Goal: Information Seeking & Learning: Learn about a topic

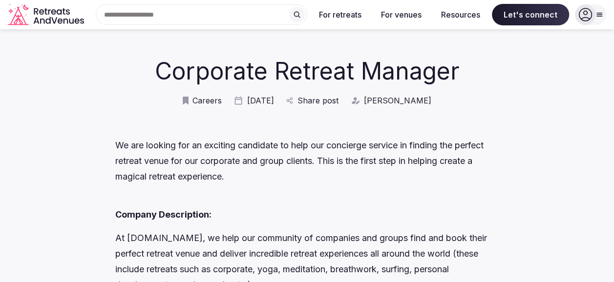
scroll to position [49, 0]
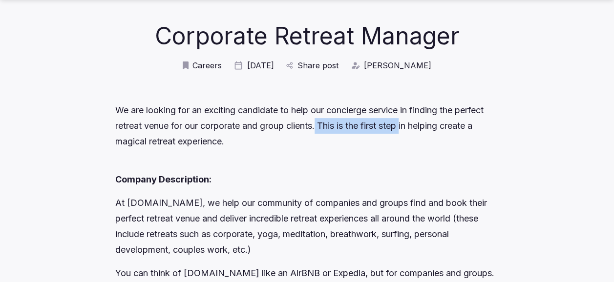
drag, startPoint x: 320, startPoint y: 126, endPoint x: 464, endPoint y: 129, distance: 144.7
click at [430, 125] on p "We are looking for an exciting candidate to help our concierge service in findi…" at bounding box center [307, 126] width 384 height 47
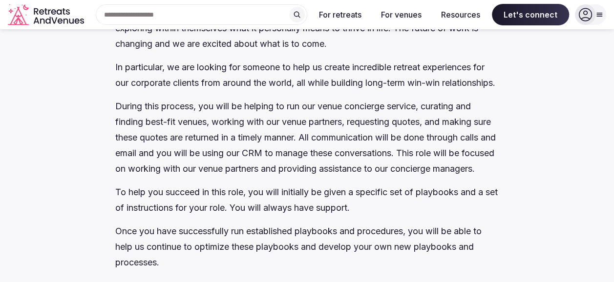
scroll to position [244, 0]
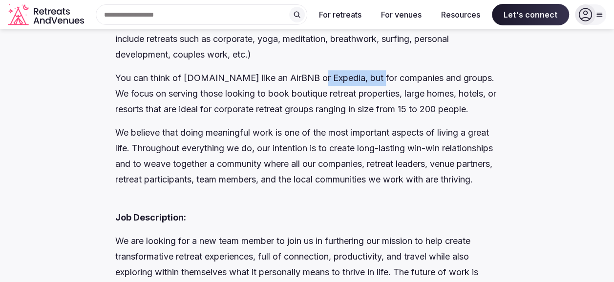
drag, startPoint x: 333, startPoint y: 79, endPoint x: 418, endPoint y: 77, distance: 85.1
click at [405, 77] on p "You can think of [DOMAIN_NAME] like an AirBNB or Expedia, but for companies and…" at bounding box center [307, 93] width 384 height 47
drag, startPoint x: 165, startPoint y: 99, endPoint x: 178, endPoint y: 100, distance: 13.2
click at [178, 100] on p "You can think of [DOMAIN_NAME] like an AirBNB or Expedia, but for companies and…" at bounding box center [307, 93] width 384 height 47
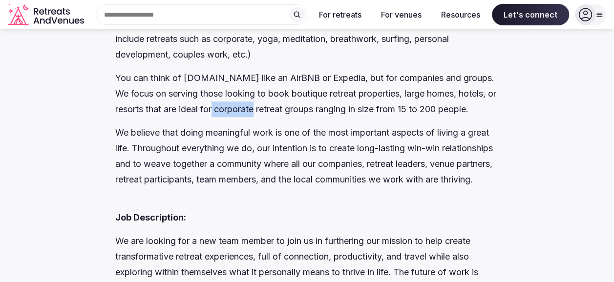
click at [321, 114] on p "You can think of [DOMAIN_NAME] like an AirBNB or Expedia, but for companies and…" at bounding box center [307, 93] width 384 height 47
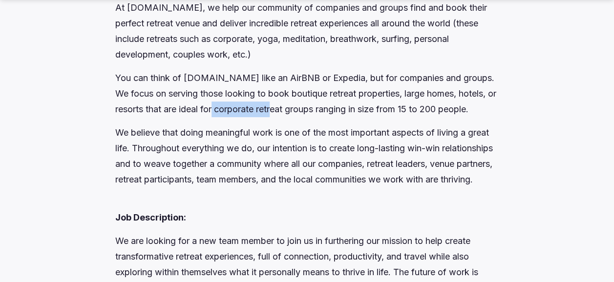
scroll to position [440, 0]
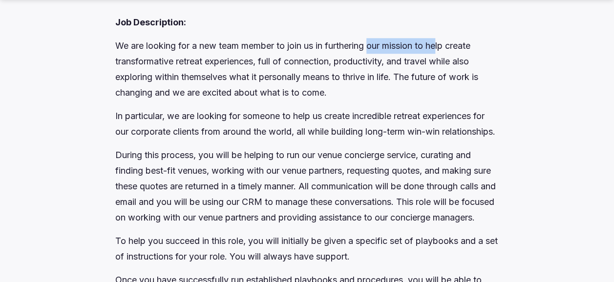
drag, startPoint x: 389, startPoint y: 78, endPoint x: 446, endPoint y: 78, distance: 57.2
click at [446, 78] on p "We are looking for a new team member to join us in furthering our mission to he…" at bounding box center [307, 69] width 384 height 63
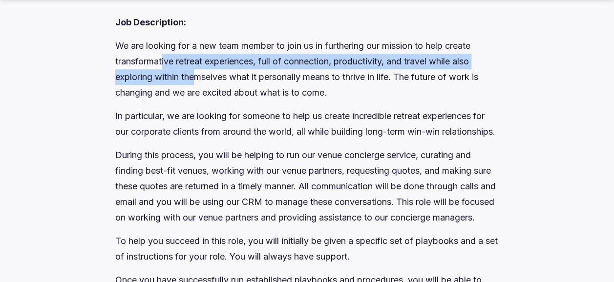
drag, startPoint x: 164, startPoint y: 100, endPoint x: 243, endPoint y: 108, distance: 79.0
click at [211, 101] on p "We are looking for a new team member to join us in furthering our mission to he…" at bounding box center [307, 69] width 384 height 63
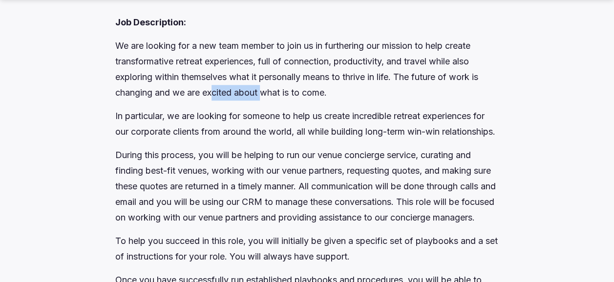
drag, startPoint x: 214, startPoint y: 124, endPoint x: 277, endPoint y: 122, distance: 62.6
click at [277, 101] on p "We are looking for a new team member to join us in furthering our mission to he…" at bounding box center [307, 69] width 384 height 63
drag, startPoint x: 242, startPoint y: 144, endPoint x: 333, endPoint y: 145, distance: 90.9
click at [262, 140] on p "In particular, we are looking for someone to help us create incredible retreat …" at bounding box center [307, 123] width 384 height 31
drag, startPoint x: 426, startPoint y: 154, endPoint x: 460, endPoint y: 154, distance: 34.2
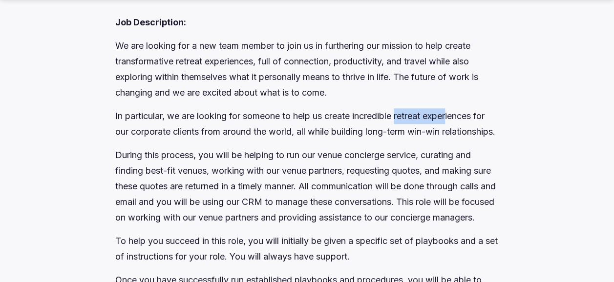
click at [460, 140] on p "In particular, we are looking for someone to help us create incredible retreat …" at bounding box center [307, 123] width 384 height 31
drag, startPoint x: 244, startPoint y: 167, endPoint x: 315, endPoint y: 168, distance: 71.3
click at [299, 140] on p "In particular, we are looking for someone to help us create incredible retreat …" at bounding box center [307, 123] width 384 height 31
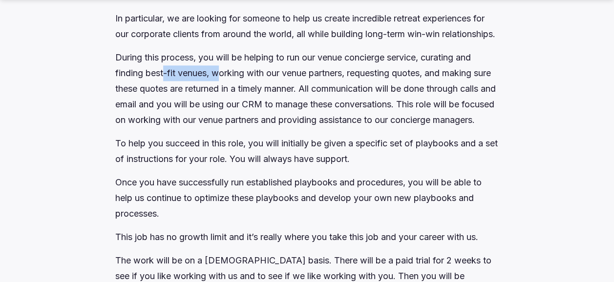
drag, startPoint x: 163, startPoint y: 117, endPoint x: 285, endPoint y: 114, distance: 122.2
click at [277, 113] on p "During this process, you will be helping to run our venue concierge service, cu…" at bounding box center [307, 89] width 384 height 78
drag, startPoint x: 281, startPoint y: 146, endPoint x: 347, endPoint y: 154, distance: 66.4
click at [350, 128] on p "During this process, you will be helping to run our venue concierge service, cu…" at bounding box center [307, 89] width 384 height 78
drag, startPoint x: 218, startPoint y: 171, endPoint x: 270, endPoint y: 172, distance: 52.3
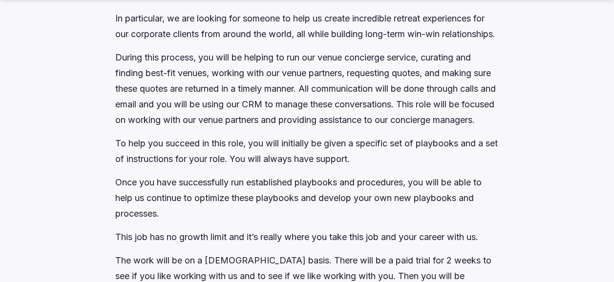
click at [250, 128] on p "During this process, you will be helping to run our venue concierge service, cu…" at bounding box center [307, 89] width 384 height 78
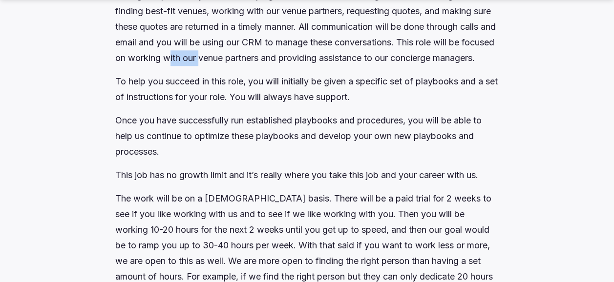
scroll to position [635, 0]
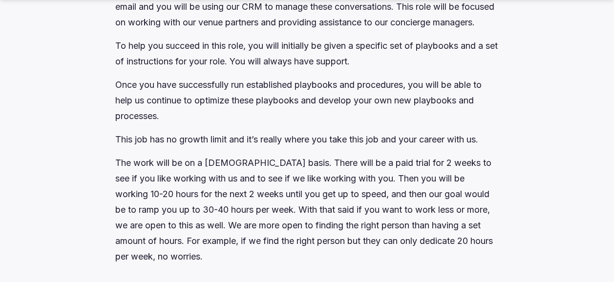
click at [280, 69] on p "To help you succeed in this role, you will initially be given a specific set of…" at bounding box center [307, 53] width 384 height 31
drag, startPoint x: 320, startPoint y: 123, endPoint x: 379, endPoint y: 121, distance: 59.2
click at [379, 69] on p "To help you succeed in this role, you will initially be given a specific set of…" at bounding box center [307, 53] width 384 height 31
drag, startPoint x: 158, startPoint y: 148, endPoint x: 208, endPoint y: 147, distance: 49.4
click at [208, 124] on p "Once you have successfully run established playbooks and procedures, you will b…" at bounding box center [307, 100] width 384 height 47
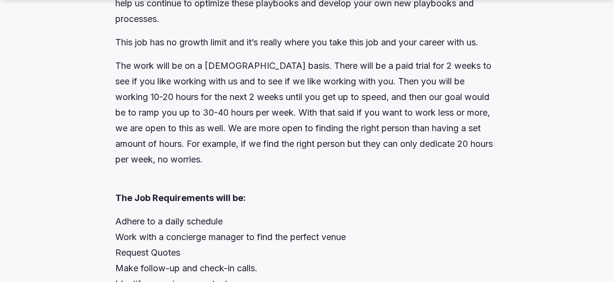
scroll to position [733, 0]
drag, startPoint x: 314, startPoint y: 67, endPoint x: 397, endPoint y: 67, distance: 83.1
click at [397, 26] on p "Once you have successfully run established playbooks and procedures, you will b…" at bounding box center [307, 2] width 384 height 47
drag, startPoint x: 149, startPoint y: 100, endPoint x: 214, endPoint y: 100, distance: 65.5
click at [196, 50] on p "This job has no growth limit and it’s really where you take this job and your c…" at bounding box center [307, 42] width 384 height 16
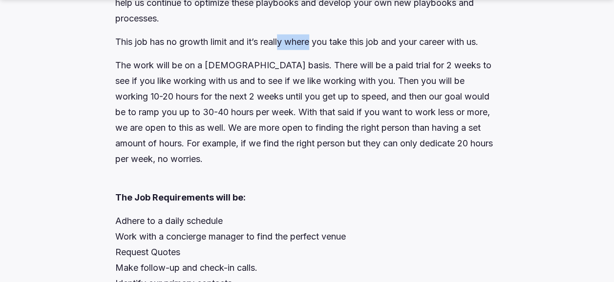
drag, startPoint x: 281, startPoint y: 108, endPoint x: 358, endPoint y: 108, distance: 76.2
click at [320, 50] on p "This job has no growth limit and it’s really where you take this job and your c…" at bounding box center [307, 42] width 384 height 16
drag, startPoint x: 159, startPoint y: 122, endPoint x: 206, endPoint y: 124, distance: 47.0
click at [187, 123] on p "The work will be on a [DEMOGRAPHIC_DATA] basis. There will be a paid trial for …" at bounding box center [307, 112] width 384 height 109
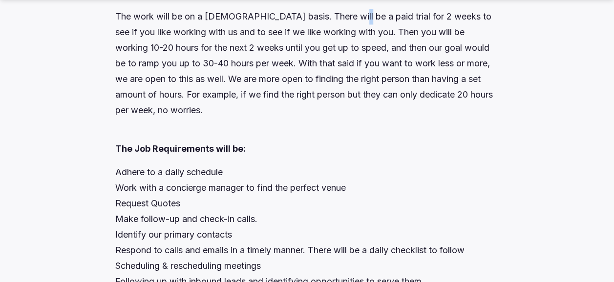
drag, startPoint x: 343, startPoint y: 84, endPoint x: 356, endPoint y: 82, distance: 12.9
click at [350, 82] on p "The work will be on a [DEMOGRAPHIC_DATA] basis. There will be a paid trial for …" at bounding box center [307, 63] width 384 height 109
drag, startPoint x: 184, startPoint y: 125, endPoint x: 202, endPoint y: 126, distance: 18.1
click at [190, 118] on p "The work will be on a [DEMOGRAPHIC_DATA] basis. There will be a paid trial for …" at bounding box center [307, 63] width 384 height 109
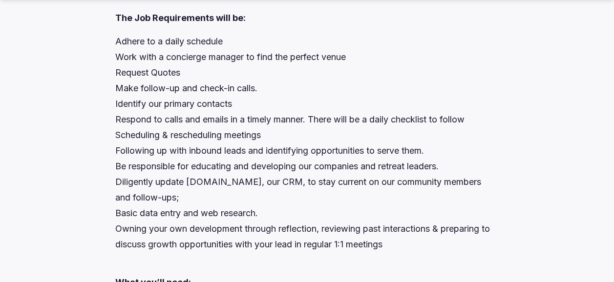
scroll to position [928, 0]
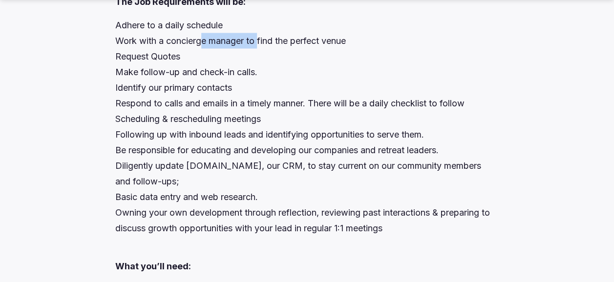
drag, startPoint x: 241, startPoint y: 102, endPoint x: 263, endPoint y: 102, distance: 21.5
click at [262, 102] on p "Adhere to a daily schedule Work with a concierge manager to find the perfect ve…" at bounding box center [307, 127] width 384 height 219
drag, startPoint x: 132, startPoint y: 120, endPoint x: 154, endPoint y: 119, distance: 21.5
click at [143, 119] on p "Adhere to a daily schedule Work with a concierge manager to find the perfect ve…" at bounding box center [307, 127] width 384 height 219
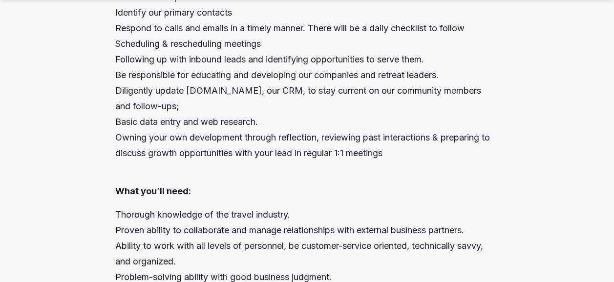
scroll to position [1026, 0]
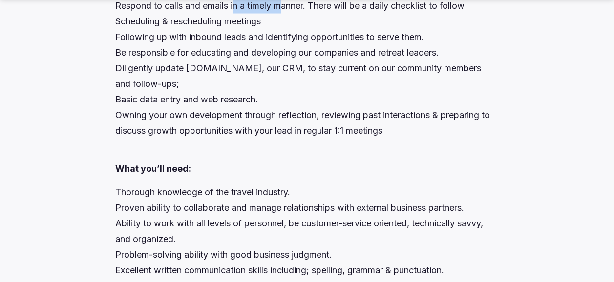
drag, startPoint x: 293, startPoint y: 70, endPoint x: 382, endPoint y: 67, distance: 89.0
click at [303, 69] on p "Adhere to a daily schedule Work with a concierge manager to find the perfect ve…" at bounding box center [307, 29] width 384 height 219
drag, startPoint x: 111, startPoint y: 96, endPoint x: 182, endPoint y: 96, distance: 70.9
click at [174, 96] on div "Corporate Retreat Manager Careers [DATE] Share post [PERSON_NAME] We are lookin…" at bounding box center [307, 90] width 575 height 2096
drag, startPoint x: 308, startPoint y: 95, endPoint x: 398, endPoint y: 95, distance: 89.9
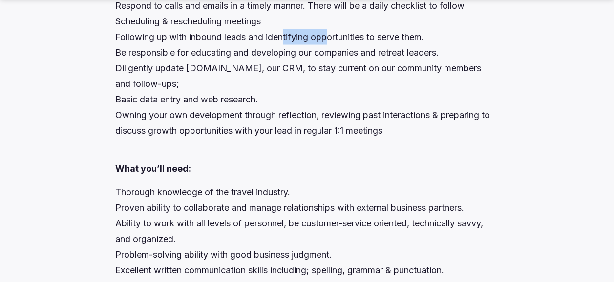
click at [380, 95] on p "Adhere to a daily schedule Work with a concierge manager to find the perfect ve…" at bounding box center [307, 29] width 384 height 219
drag, startPoint x: 179, startPoint y: 131, endPoint x: 227, endPoint y: 135, distance: 47.6
click at [219, 134] on p "Adhere to a daily schedule Work with a concierge manager to find the perfect ve…" at bounding box center [307, 29] width 384 height 219
click at [282, 133] on p "Adhere to a daily schedule Work with a concierge manager to find the perfect ve…" at bounding box center [307, 29] width 384 height 219
drag, startPoint x: 173, startPoint y: 111, endPoint x: 210, endPoint y: 114, distance: 36.8
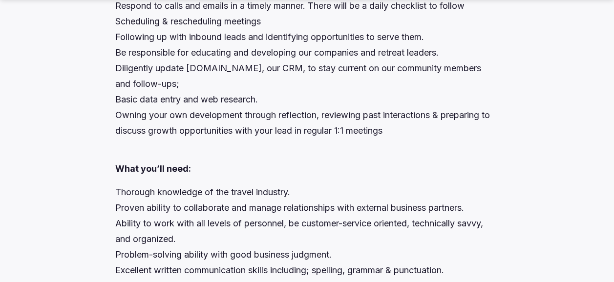
click at [186, 113] on p "Adhere to a daily schedule Work with a concierge manager to find the perfect ve…" at bounding box center [307, 29] width 384 height 219
drag, startPoint x: 406, startPoint y: 118, endPoint x: 453, endPoint y: 118, distance: 46.9
click at [451, 118] on p "Adhere to a daily schedule Work with a concierge manager to find the perfect ve…" at bounding box center [307, 29] width 384 height 219
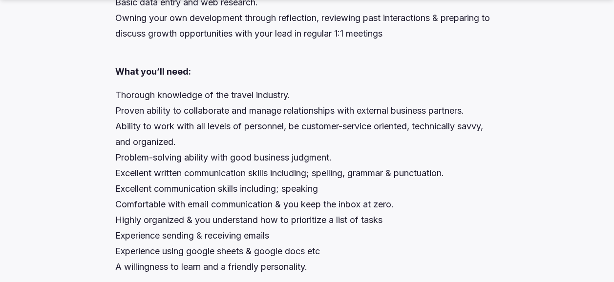
scroll to position [1124, 0]
drag, startPoint x: 176, startPoint y: 79, endPoint x: 290, endPoint y: 79, distance: 113.9
drag, startPoint x: 152, startPoint y: 156, endPoint x: 208, endPoint y: 156, distance: 56.2
click at [206, 156] on p "Thorough knowledge of the travel industry. Proven ability to collaborate and ma…" at bounding box center [307, 181] width 384 height 188
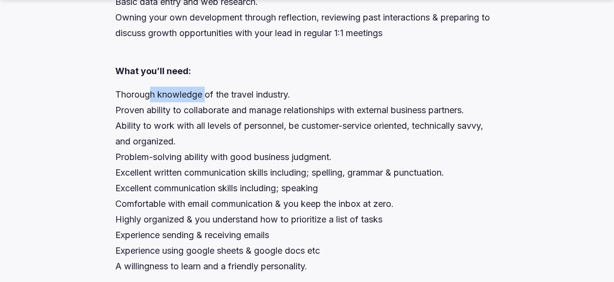
scroll to position [1222, 0]
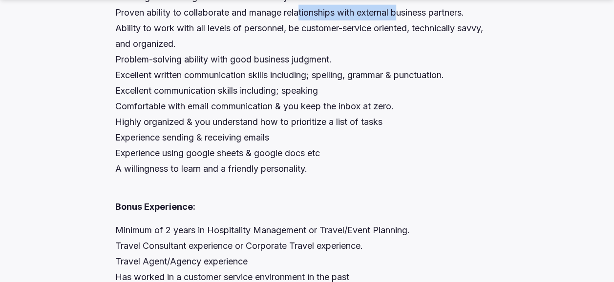
drag
click at [406, 70] on p "Thorough knowledge of the travel industry. Proven ability to collaborate and ma…" at bounding box center [307, 83] width 384 height 188
click at [249, 91] on p "Thorough knowledge of the travel industry. Proven ability to collaborate and ma…" at bounding box center [307, 83] width 384 height 188
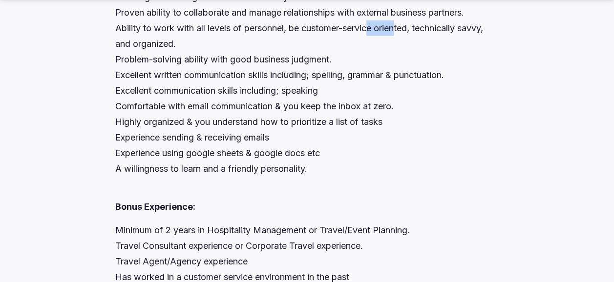
click at [413, 90] on p "Thorough knowledge of the travel industry. Proven ability to collaborate and ma…" at bounding box center [307, 83] width 384 height 188
click at [183, 120] on p "Thorough knowledge of the travel industry. Proven ability to collaborate and ma…" at bounding box center [307, 83] width 384 height 188
click at [314, 120] on p "Thorough knowledge of the travel industry. Proven ability to collaborate and ma…" at bounding box center [307, 83] width 384 height 188
click at [232, 149] on p "Thorough knowledge of the travel industry. Proven ability to collaborate and ma…" at bounding box center [307, 83] width 384 height 188
click at [207, 173] on p "Thorough knowledge of the travel industry. Proven ability to collaborate and ma…" at bounding box center [307, 83] width 384 height 188
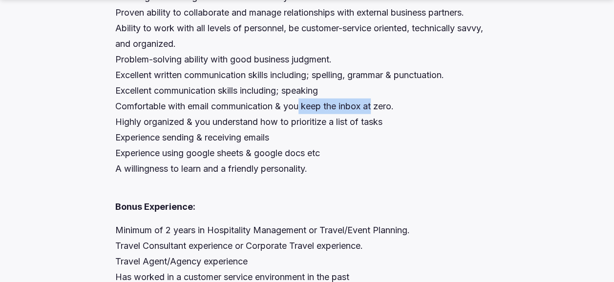
click at [384, 167] on p "Thorough knowledge of the travel industry. Proven ability to collaborate and ma…" at bounding box center [307, 83] width 384 height 188
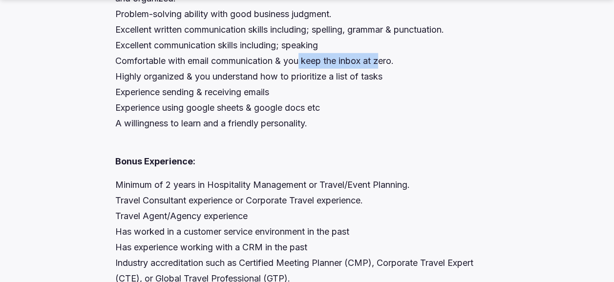
scroll to position [1319, 0]
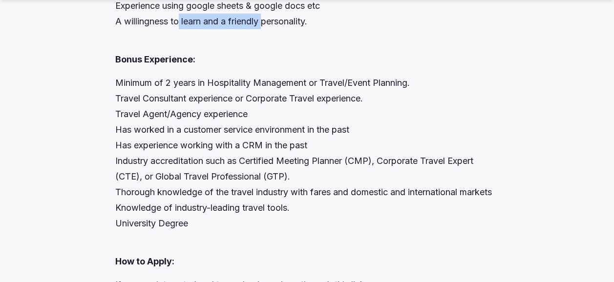
scroll to position [1417, 0]
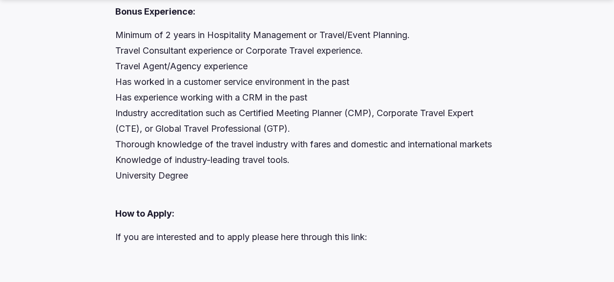
click at [233, 140] on p "Minimum of 2 years in Hospitality Management or Travel/Event Planning. Travel C…" at bounding box center [307, 105] width 384 height 156
click at [229, 159] on p "Minimum of 2 years in Hospitality Management or Travel/Event Planning. Travel C…" at bounding box center [307, 105] width 384 height 156
click at [278, 174] on p "Minimum of 2 years in Hospitality Management or Travel/Event Planning. Travel C…" at bounding box center [307, 105] width 384 height 156
click at [454, 173] on p "Minimum of 2 years in Hospitality Management or Travel/Event Planning. Travel C…" at bounding box center [307, 105] width 384 height 156
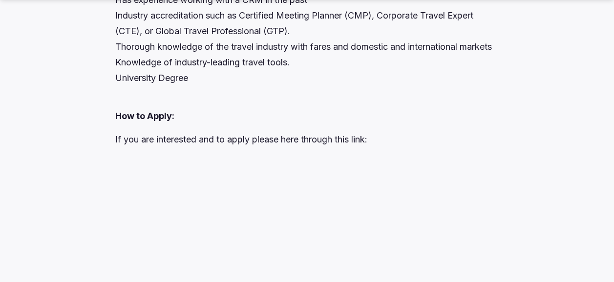
click at [213, 86] on p "Minimum of 2 years in Hospitality Management or Travel/Event Planning. Travel C…" at bounding box center [307, 8] width 384 height 156
click at [289, 86] on p "Minimum of 2 years in Hospitality Management or Travel/Event Planning. Travel C…" at bounding box center [307, 8] width 384 height 156
click at [224, 86] on p "Minimum of 2 years in Hospitality Management or Travel/Event Planning. Travel C…" at bounding box center [307, 8] width 384 height 156
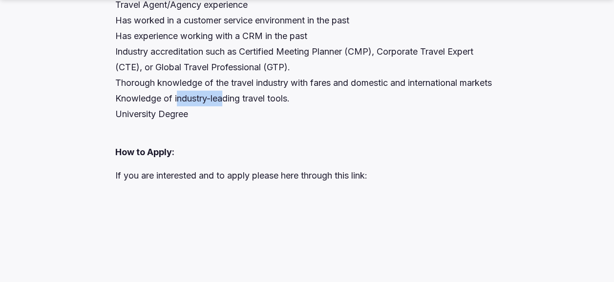
scroll to position [1564, 0]
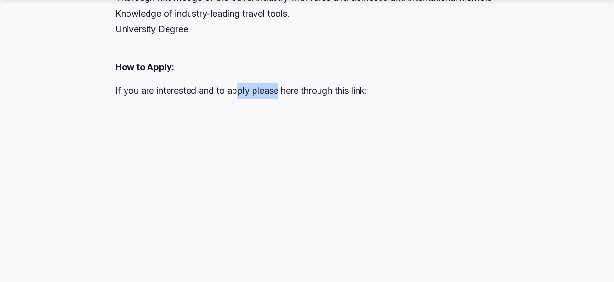
click at [294, 99] on p "If you are interested and to apply please here through this link:" at bounding box center [307, 91] width 384 height 16
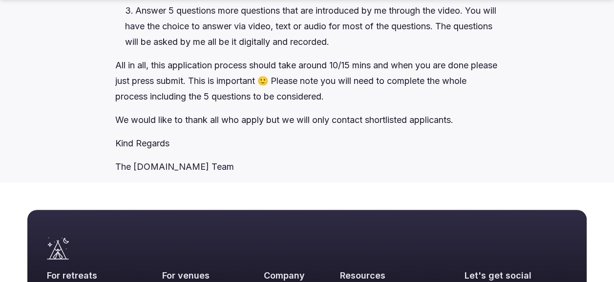
scroll to position [2004, 0]
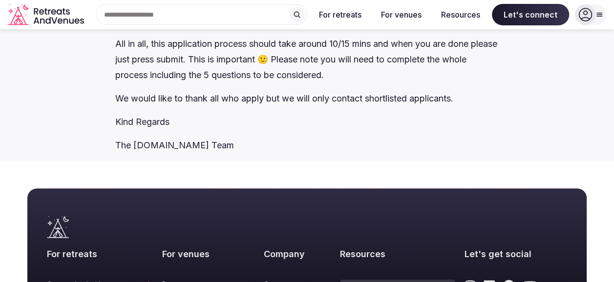
scroll to position [1955, 0]
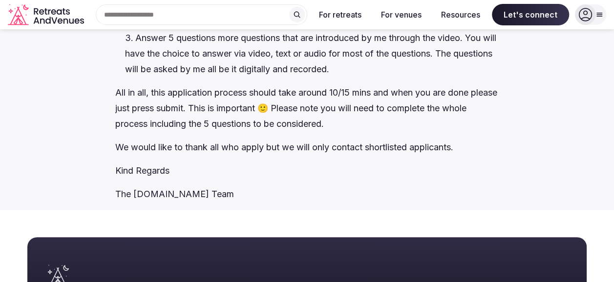
click at [175, 77] on li "Answer 5 questions more questions that are introduced by me through the video. …" at bounding box center [312, 53] width 374 height 47
click at [279, 77] on li "Answer 5 questions more questions that are introduced by me through the video. …" at bounding box center [312, 53] width 374 height 47
click at [439, 77] on li "Answer 5 questions more questions that are introduced by me through the video. …" at bounding box center [312, 53] width 374 height 47
click at [220, 77] on li "Answer 5 questions more questions that are introduced by me through the video. …" at bounding box center [312, 53] width 374 height 47
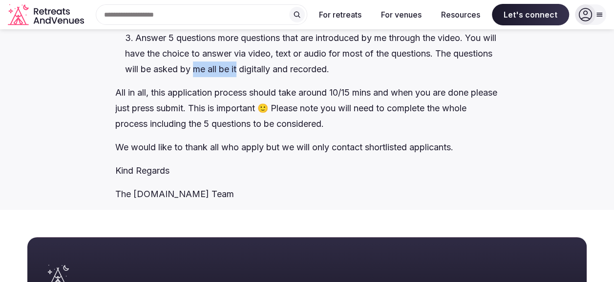
click at [291, 77] on li "Answer 5 questions more questions that are introduced by me through the video. …" at bounding box center [312, 53] width 374 height 47
click at [389, 77] on li "Answer 5 questions more questions that are introduced by me through the video. …" at bounding box center [312, 53] width 374 height 47
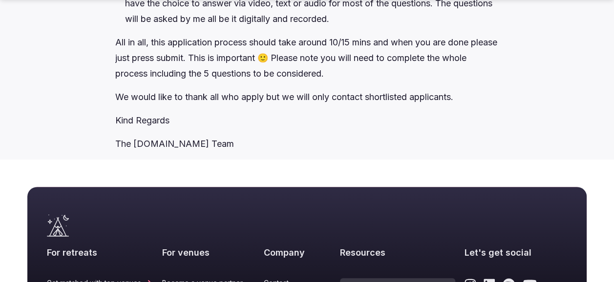
scroll to position [2052, 0]
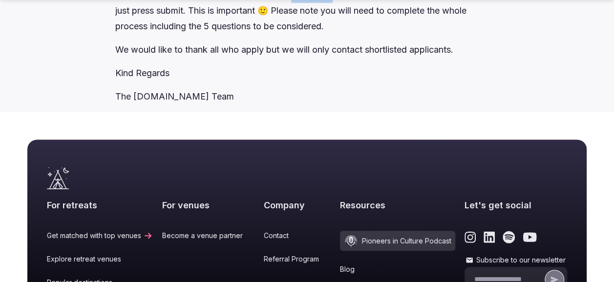
click at [341, 34] on p "All in all, this application process should take around 10/15 mins and when you…" at bounding box center [307, 10] width 384 height 47
click at [456, 34] on p "All in all, this application process should take around 10/15 mins and when you…" at bounding box center [307, 10] width 384 height 47
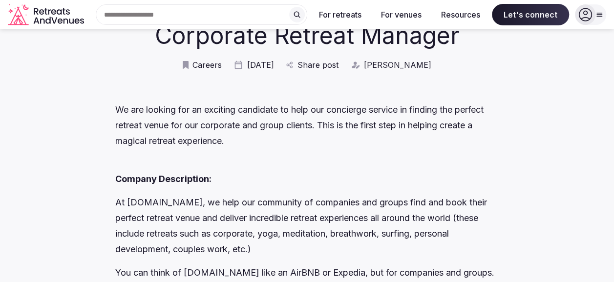
scroll to position [98, 0]
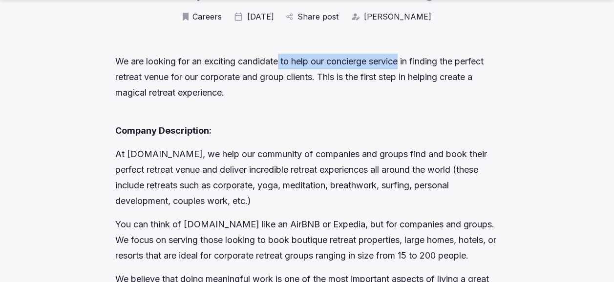
click at [408, 63] on p "We are looking for an exciting candidate to help our concierge service in findi…" at bounding box center [307, 77] width 384 height 47
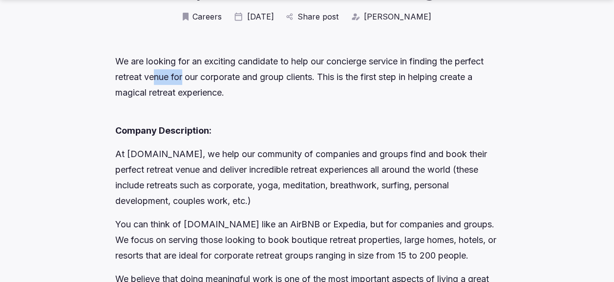
click at [187, 79] on p "We are looking for an exciting candidate to help our concierge service in findi…" at bounding box center [307, 77] width 384 height 47
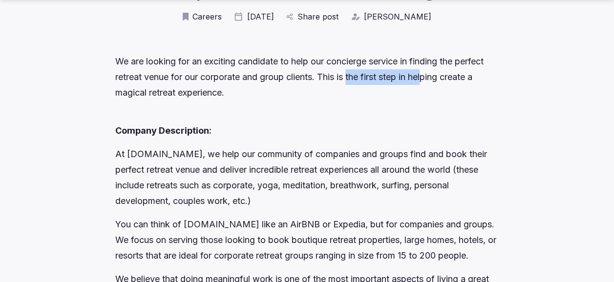
click at [433, 80] on p "We are looking for an exciting candidate to help our concierge service in findi…" at bounding box center [307, 77] width 384 height 47
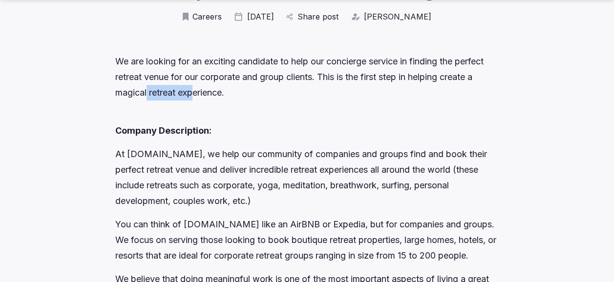
click at [201, 98] on p "We are looking for an exciting candidate to help our concierge service in findi…" at bounding box center [307, 77] width 384 height 47
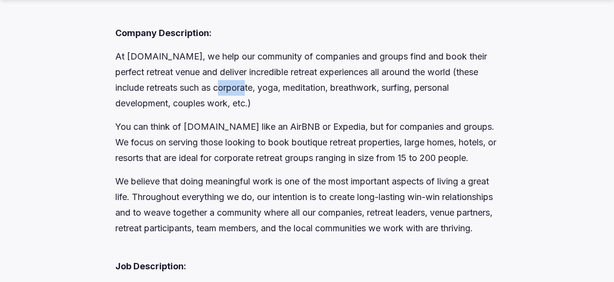
click at [289, 88] on p "At [DOMAIN_NAME], we help our community of companies and groups find and book t…" at bounding box center [307, 80] width 384 height 63
click at [292, 145] on p "You can think of [DOMAIN_NAME] like an AirBNB or Expedia, but for companies and…" at bounding box center [307, 142] width 384 height 47
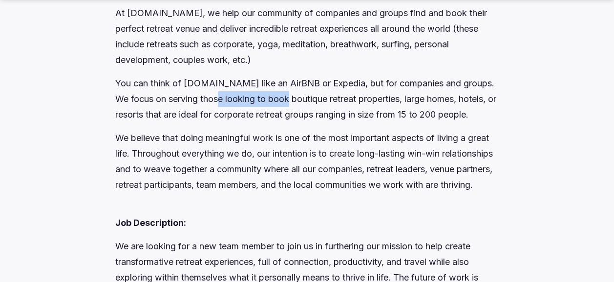
scroll to position [293, 0]
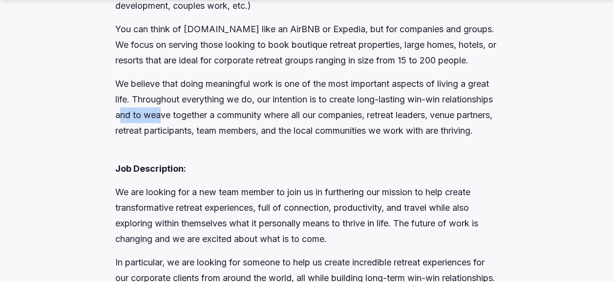
click at [235, 130] on p "We believe that doing meaningful work is one of the most important aspects of l…" at bounding box center [307, 107] width 384 height 63
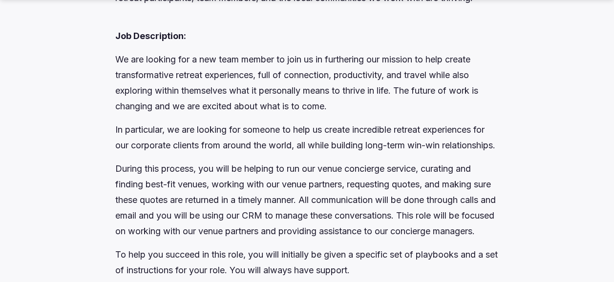
scroll to position [489, 0]
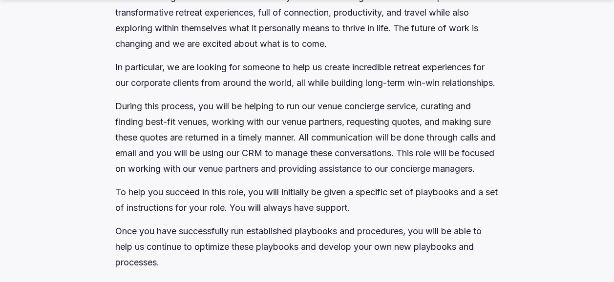
click at [223, 91] on p "In particular, we are looking for someone to help us create incredible retreat …" at bounding box center [307, 75] width 384 height 31
click at [316, 91] on p "In particular, we are looking for someone to help us create incredible retreat …" at bounding box center [307, 75] width 384 height 31
click at [433, 91] on p "In particular, we are looking for someone to help us create incredible retreat …" at bounding box center [307, 75] width 384 height 31
click at [285, 91] on p "In particular, we are looking for someone to help us create incredible retreat …" at bounding box center [307, 75] width 384 height 31
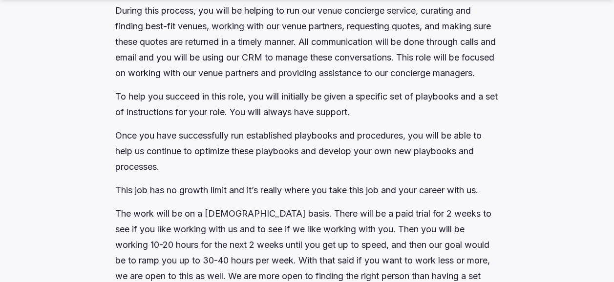
scroll to position [586, 0]
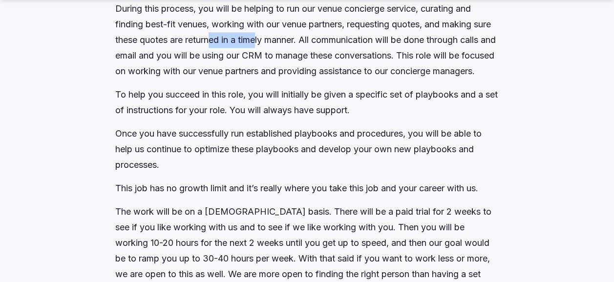
click at [301, 79] on p "During this process, you will be helping to run our venue concierge service, cu…" at bounding box center [307, 40] width 384 height 78
click at [194, 79] on p "During this process, you will be helping to run our venue concierge service, cu…" at bounding box center [307, 40] width 384 height 78
click at [391, 72] on p "During this process, you will be helping to run our venue concierge service, cu…" at bounding box center [307, 40] width 384 height 78
click at [191, 79] on p "During this process, you will be helping to run our venue concierge service, cu…" at bounding box center [307, 40] width 384 height 78
click at [388, 79] on p "During this process, you will be helping to run our venue concierge service, cu…" at bounding box center [307, 40] width 384 height 78
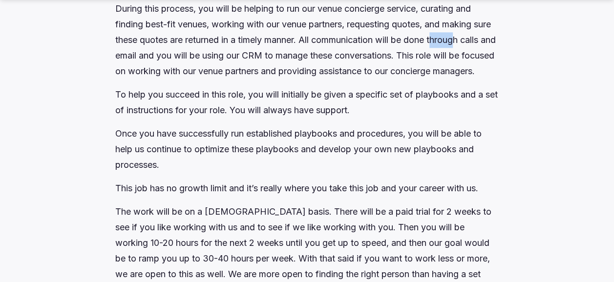
click at [494, 79] on p "During this process, you will be helping to run our venue concierge service, cu…" at bounding box center [307, 40] width 384 height 78
click at [238, 79] on p "During this process, you will be helping to run our venue concierge service, cu…" at bounding box center [307, 40] width 384 height 78
click at [152, 79] on p "During this process, you will be helping to run our venue concierge service, cu…" at bounding box center [307, 40] width 384 height 78
click at [225, 79] on p "During this process, you will be helping to run our venue concierge service, cu…" at bounding box center [307, 40] width 384 height 78
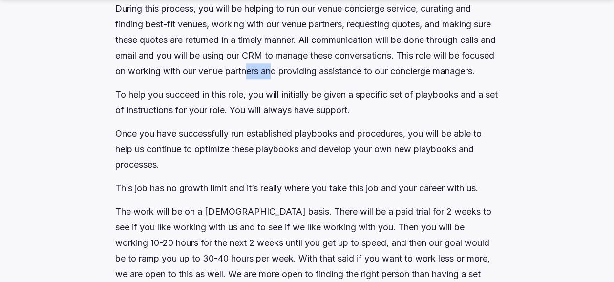
click at [337, 79] on p "During this process, you will be helping to run our venue concierge service, cu…" at bounding box center [307, 40] width 384 height 78
click at [446, 79] on p "During this process, you will be helping to run our venue concierge service, cu…" at bounding box center [307, 40] width 384 height 78
click at [261, 118] on p "To help you succeed in this role, you will initially be given a specific set of…" at bounding box center [307, 102] width 384 height 31
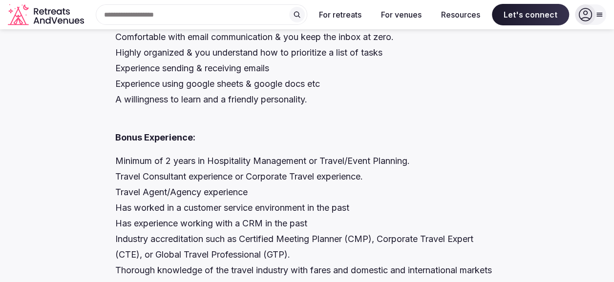
scroll to position [0, 0]
